Goal: Task Accomplishment & Management: Manage account settings

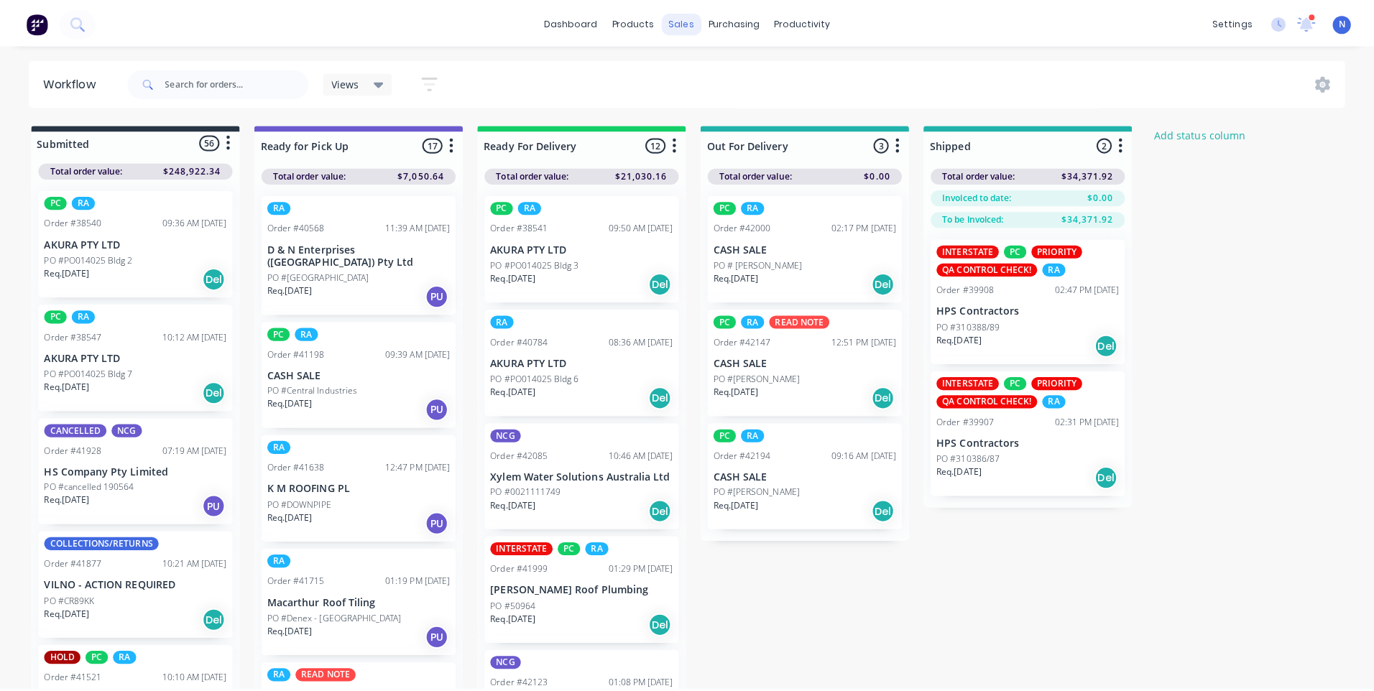
scroll to position [849, 0]
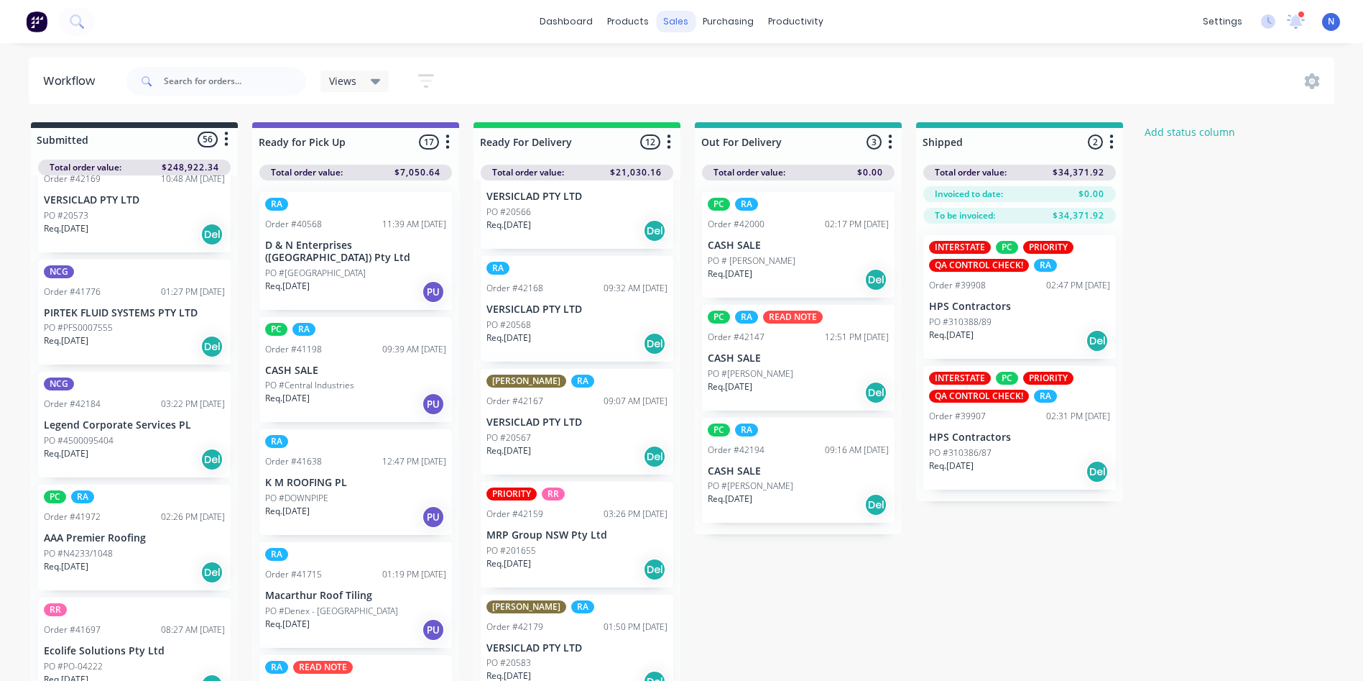
click at [675, 18] on div "sales" at bounding box center [676, 22] width 40 height 22
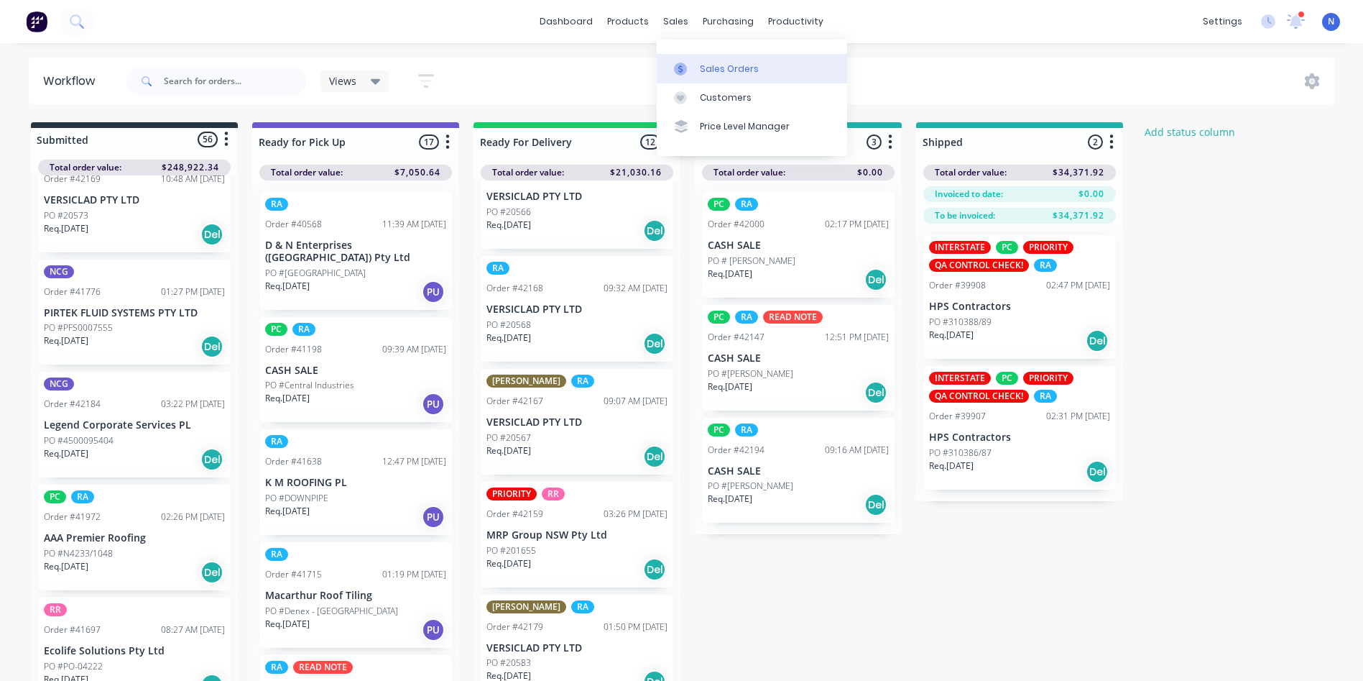
click at [724, 73] on div "Sales Orders" at bounding box center [729, 69] width 59 height 13
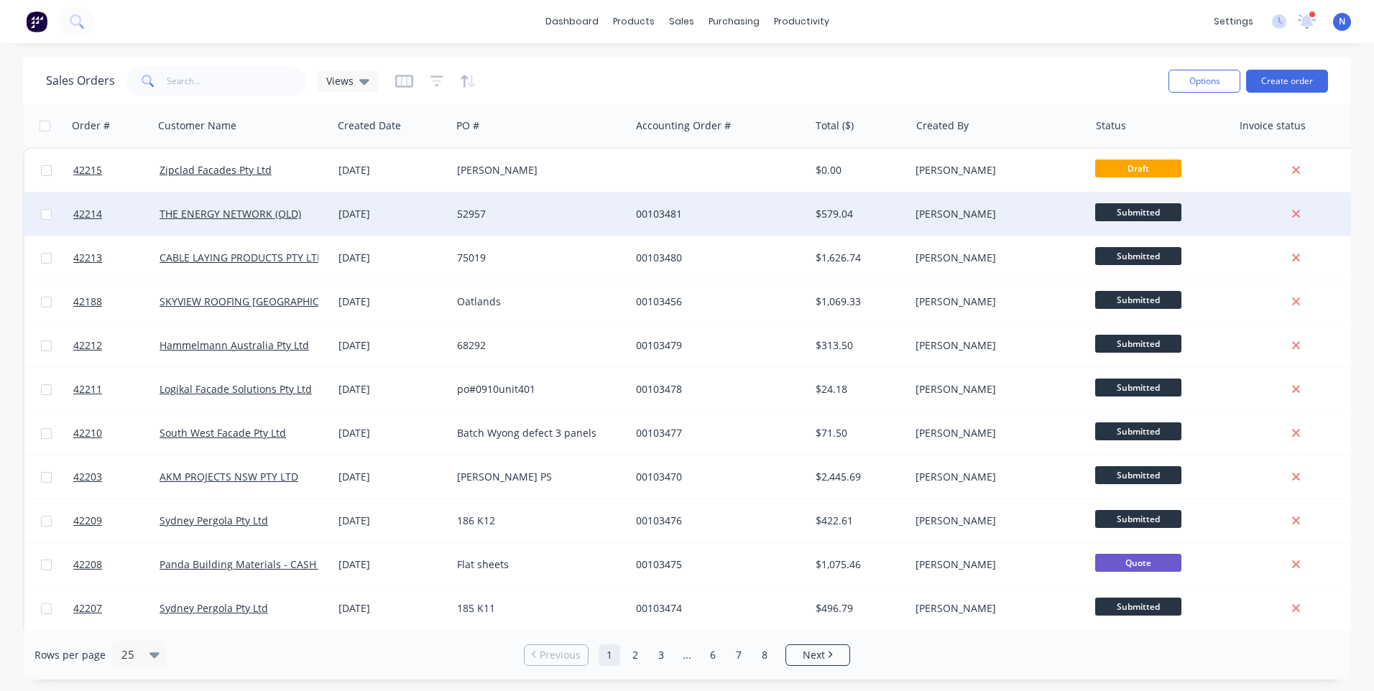
click at [594, 208] on div "52957" at bounding box center [537, 214] width 160 height 14
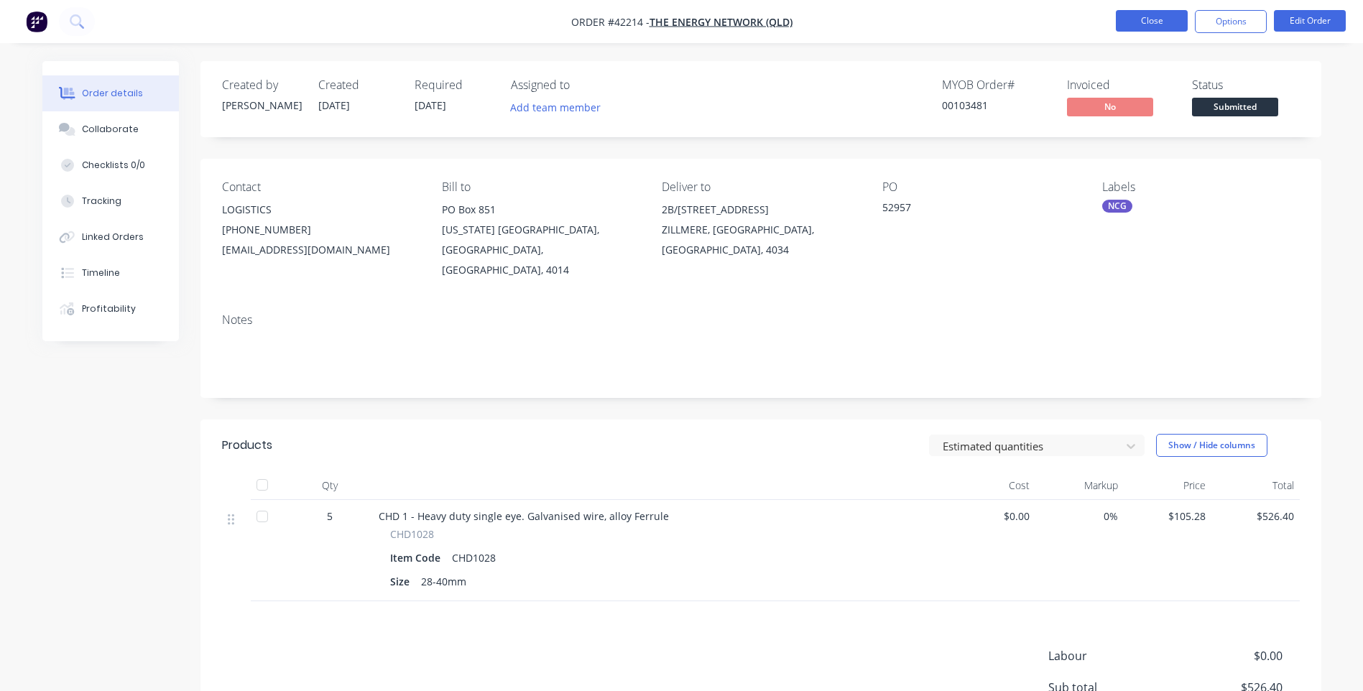
click at [1151, 27] on button "Close" at bounding box center [1152, 21] width 72 height 22
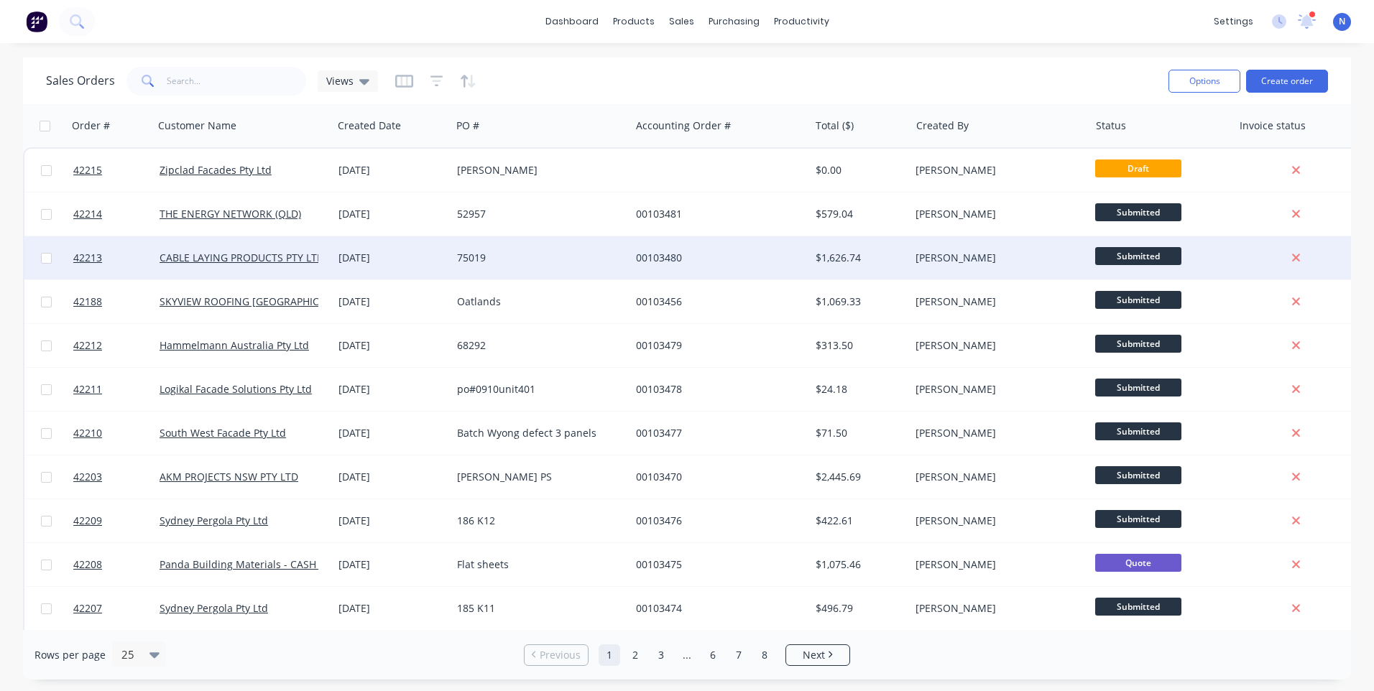
click at [334, 263] on div "[DATE]" at bounding box center [392, 257] width 119 height 43
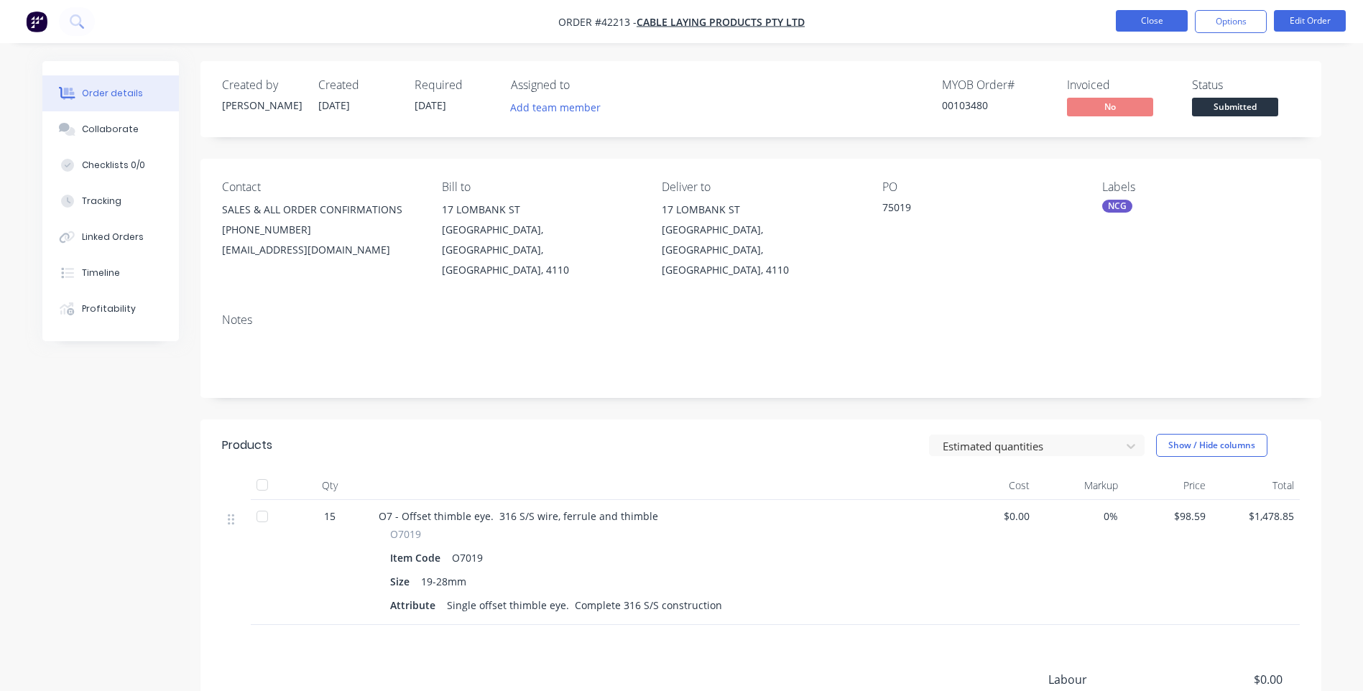
click at [1167, 19] on button "Close" at bounding box center [1152, 21] width 72 height 22
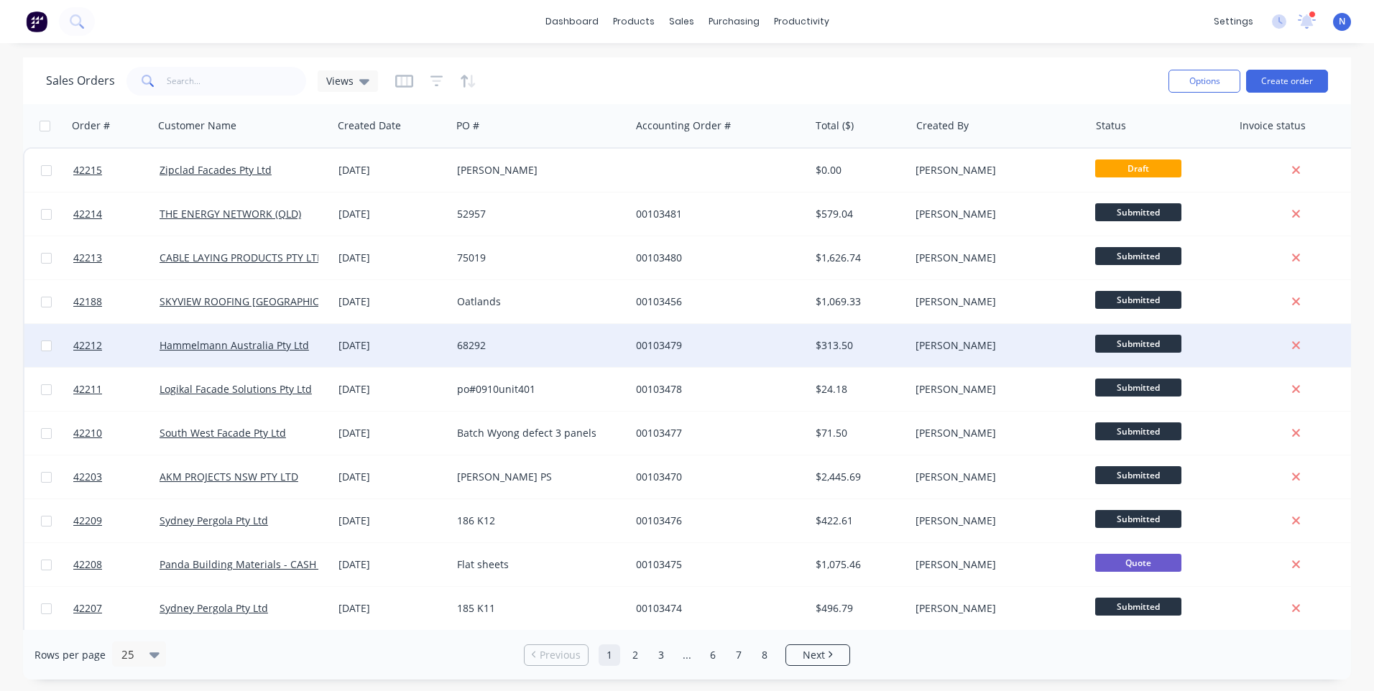
click at [553, 346] on div "68292" at bounding box center [537, 345] width 160 height 14
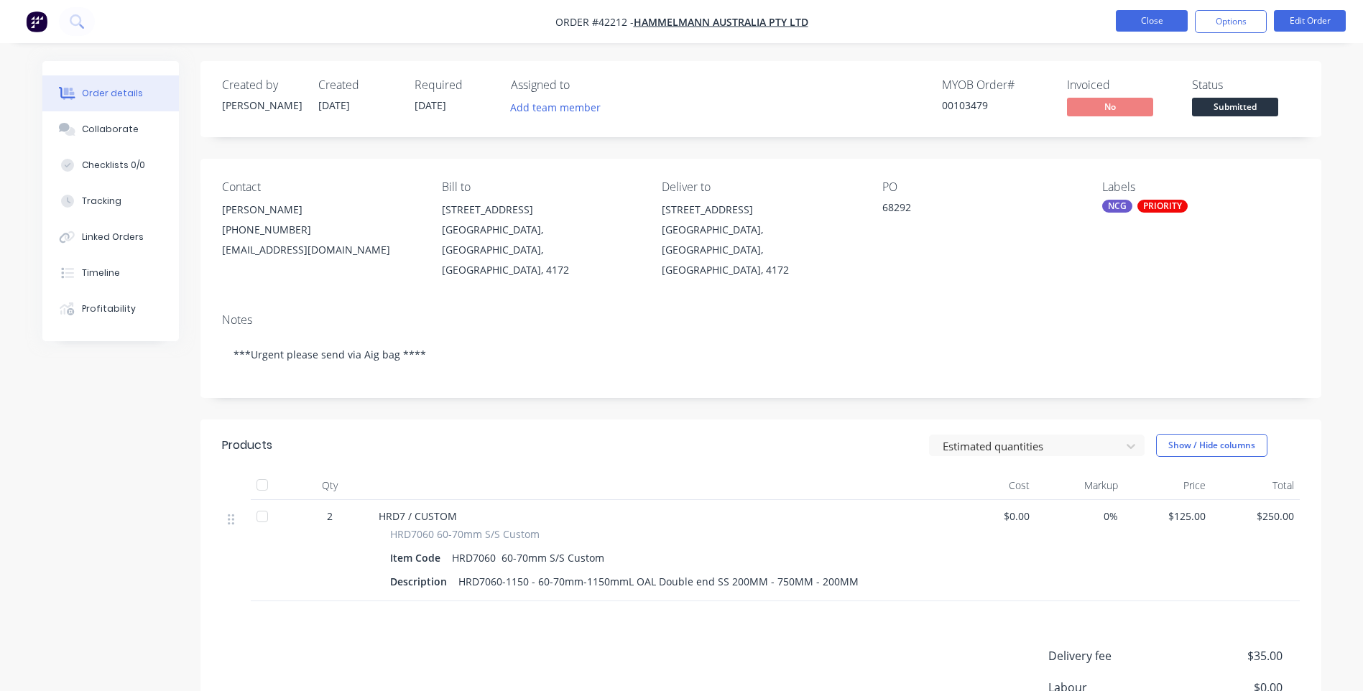
click at [1157, 21] on button "Close" at bounding box center [1152, 21] width 72 height 22
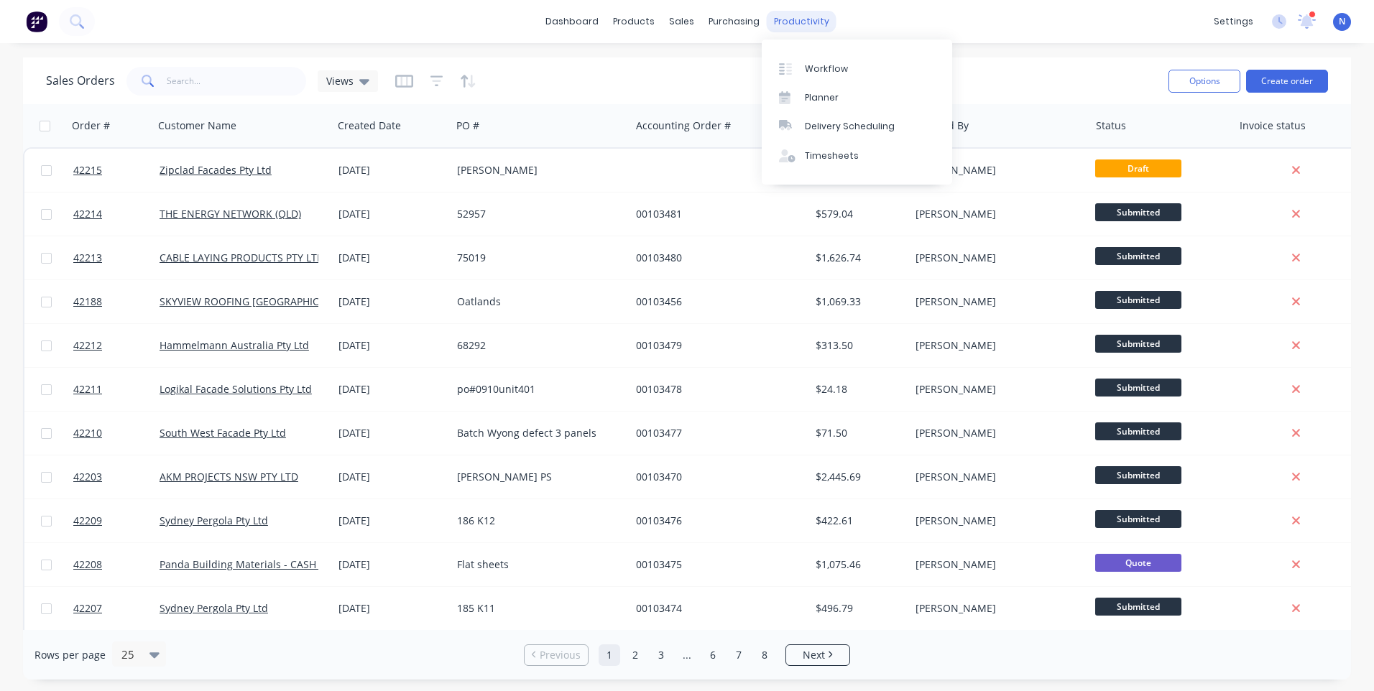
click at [802, 20] on div "productivity" at bounding box center [802, 22] width 70 height 22
click at [819, 72] on div "Workflow" at bounding box center [826, 69] width 43 height 13
